Goal: Task Accomplishment & Management: Manage account settings

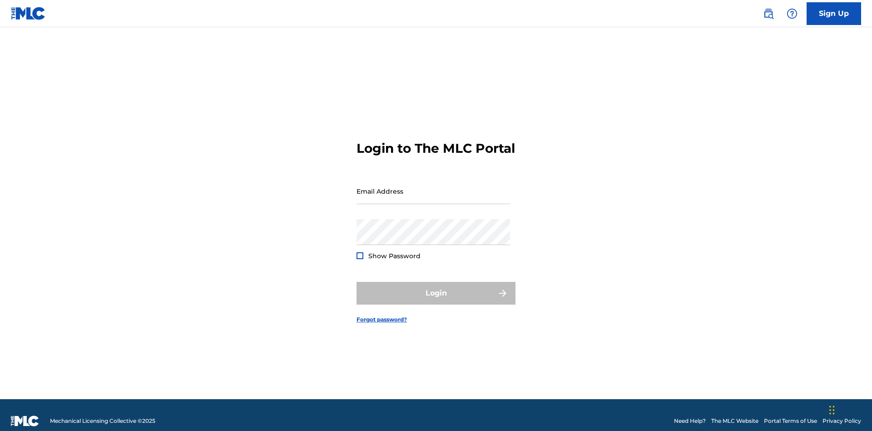
scroll to position [12, 0]
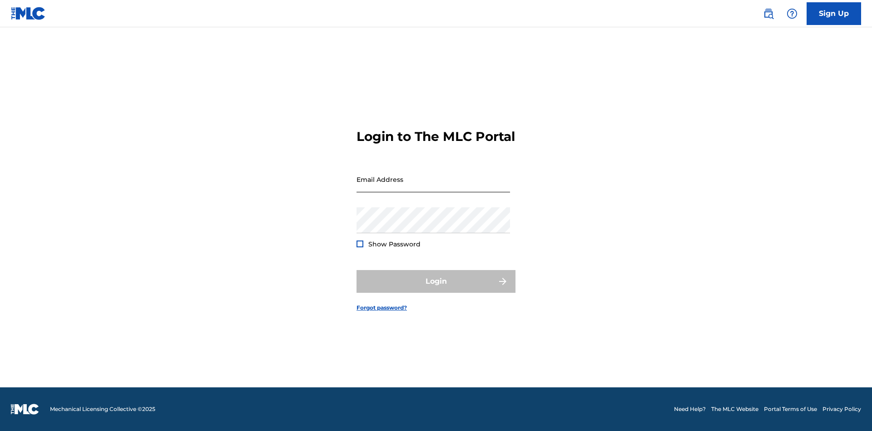
click at [433, 187] on input "Email Address" at bounding box center [434, 179] width 154 height 26
type input "[EMAIL_ADDRESS][DOMAIN_NAME]"
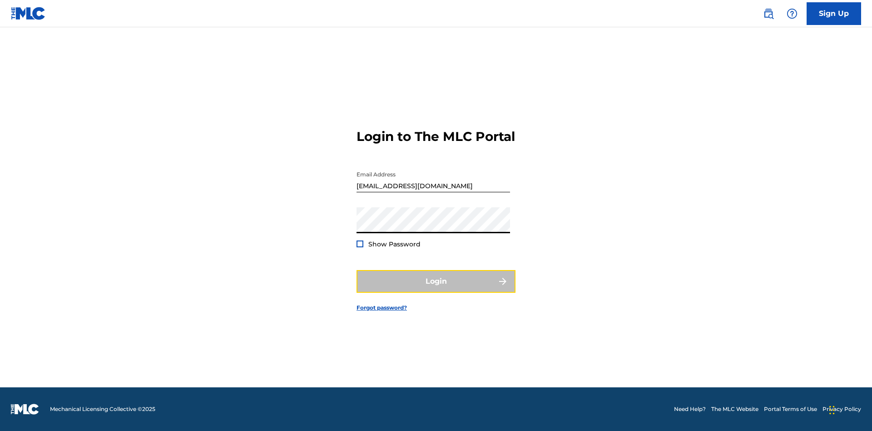
click at [436, 289] on button "Login" at bounding box center [436, 281] width 159 height 23
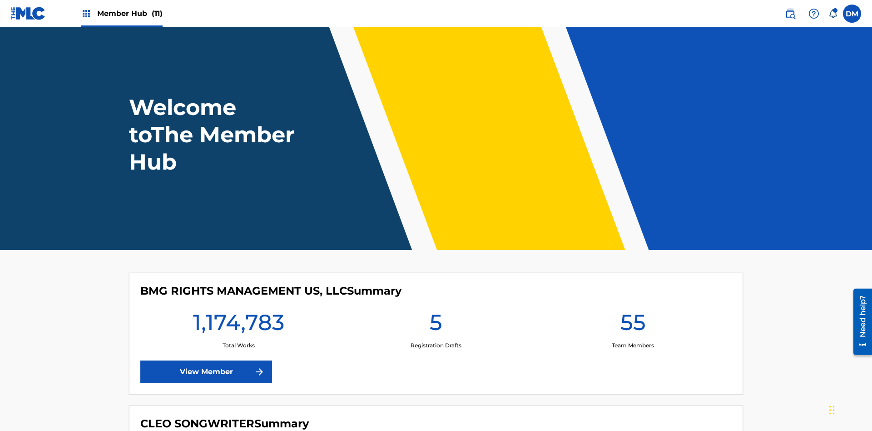
click at [129, 13] on span "Member Hub (11)" at bounding box center [129, 13] width 65 height 10
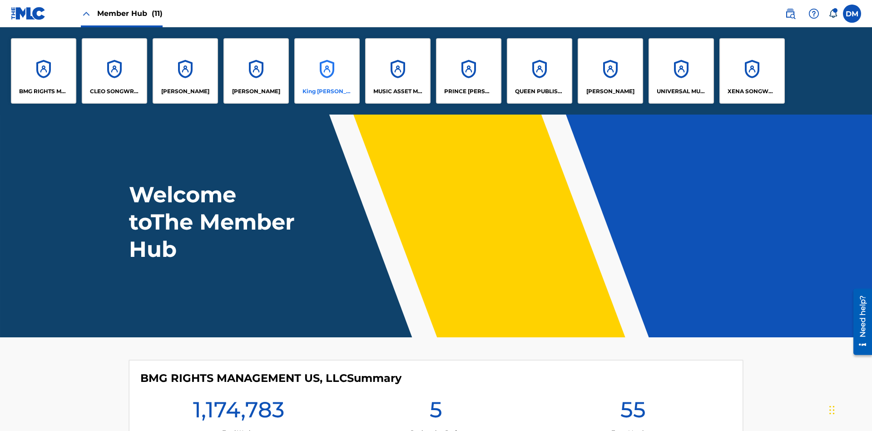
click at [327, 91] on p "King [PERSON_NAME]" at bounding box center [328, 91] width 50 height 8
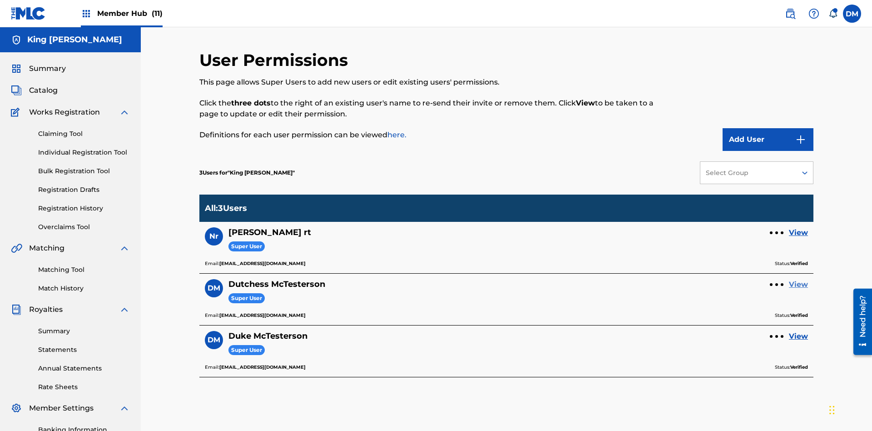
click at [799, 279] on link "View" at bounding box center [798, 284] width 19 height 11
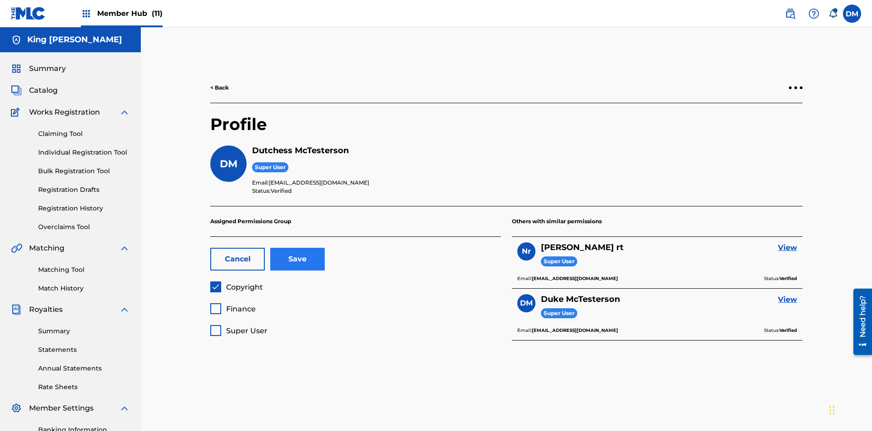
click at [233, 304] on span "Finance" at bounding box center [241, 308] width 30 height 9
click at [298, 248] on button "Save" at bounding box center [297, 259] width 55 height 23
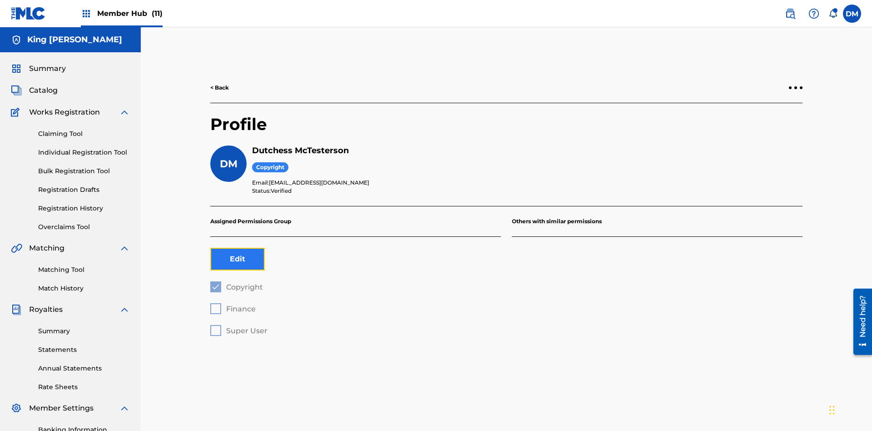
click at [238, 248] on button "Edit" at bounding box center [237, 259] width 55 height 23
click at [236, 283] on span "Copyright" at bounding box center [244, 287] width 37 height 9
click at [233, 304] on span "Finance" at bounding box center [241, 308] width 30 height 9
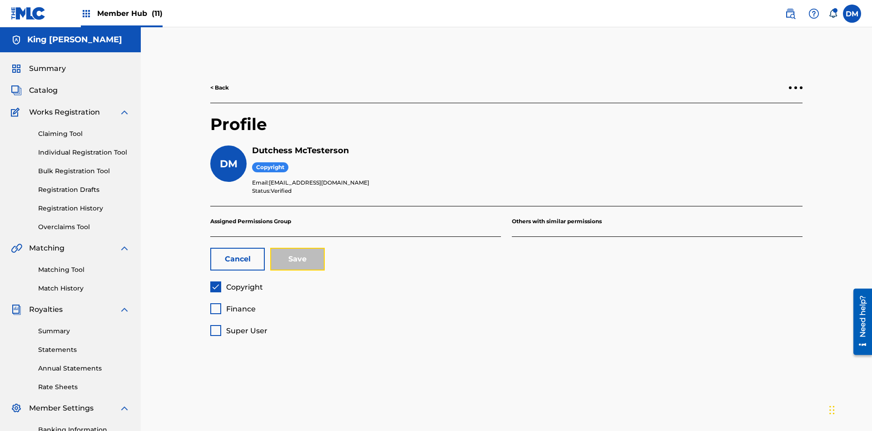
click at [298, 248] on button "Save" at bounding box center [297, 259] width 55 height 23
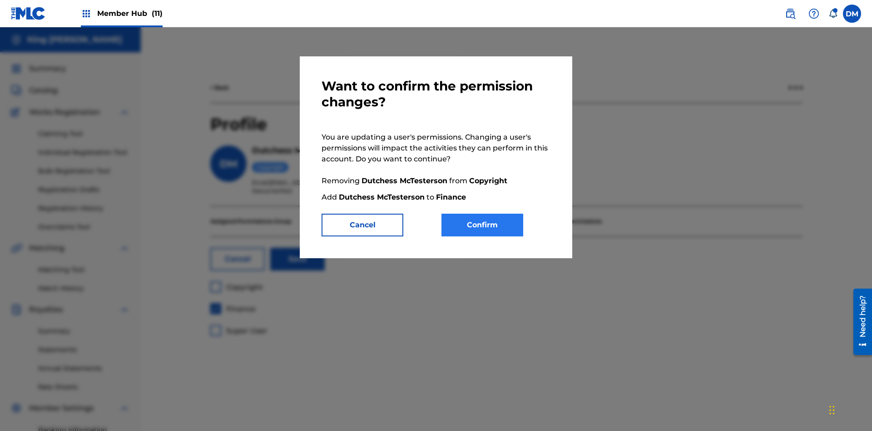
click at [482, 225] on button "Confirm" at bounding box center [483, 224] width 82 height 23
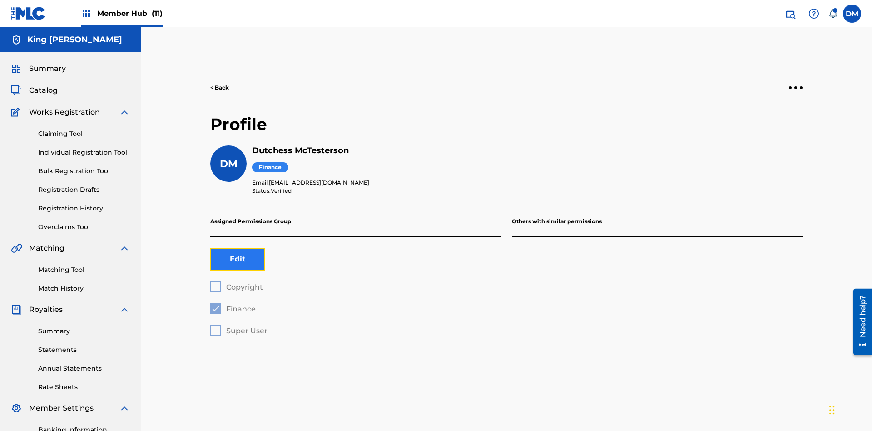
click at [238, 248] on button "Edit" at bounding box center [237, 259] width 55 height 23
click at [233, 304] on span "Finance" at bounding box center [241, 308] width 30 height 9
click at [238, 326] on span "Super User" at bounding box center [246, 330] width 41 height 9
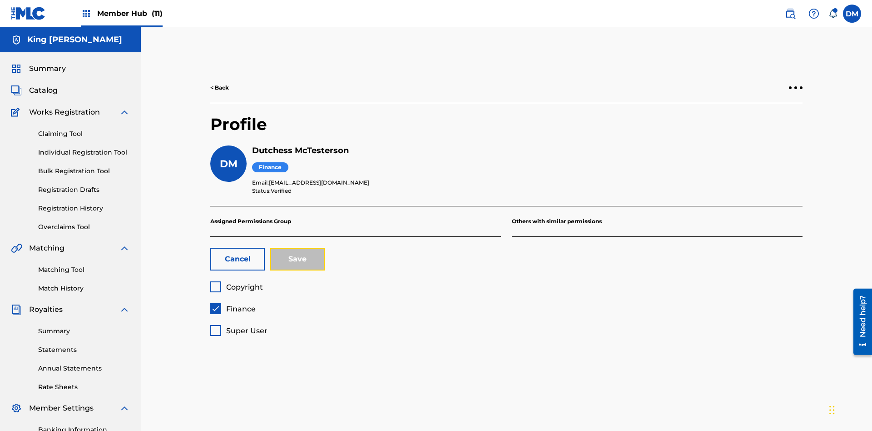
click at [298, 248] on button "Save" at bounding box center [297, 259] width 55 height 23
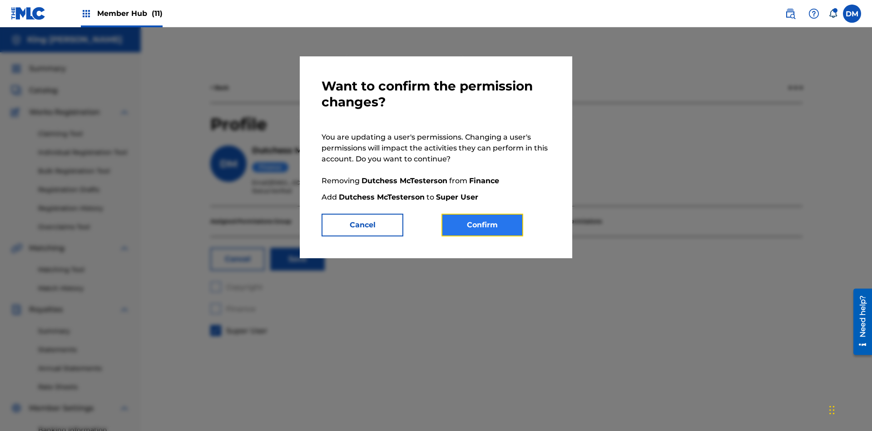
click at [482, 225] on button "Confirm" at bounding box center [483, 224] width 82 height 23
